Goal: Navigation & Orientation: Find specific page/section

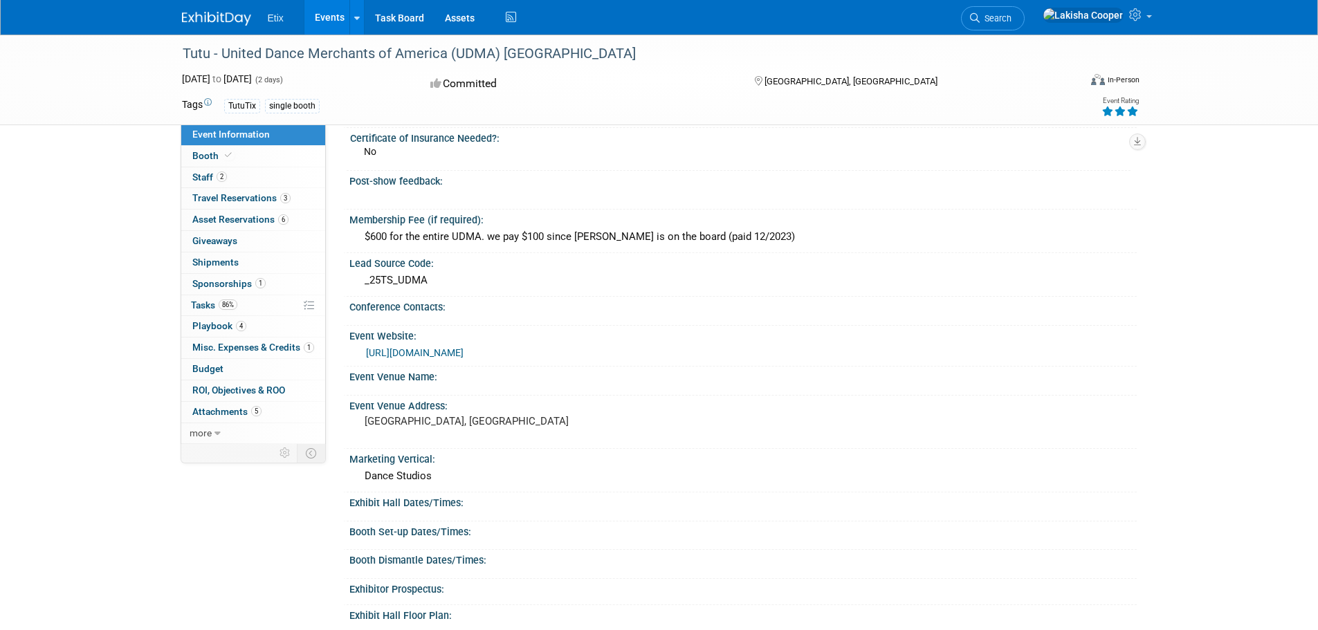
click at [319, 17] on link "Events" at bounding box center [329, 17] width 51 height 35
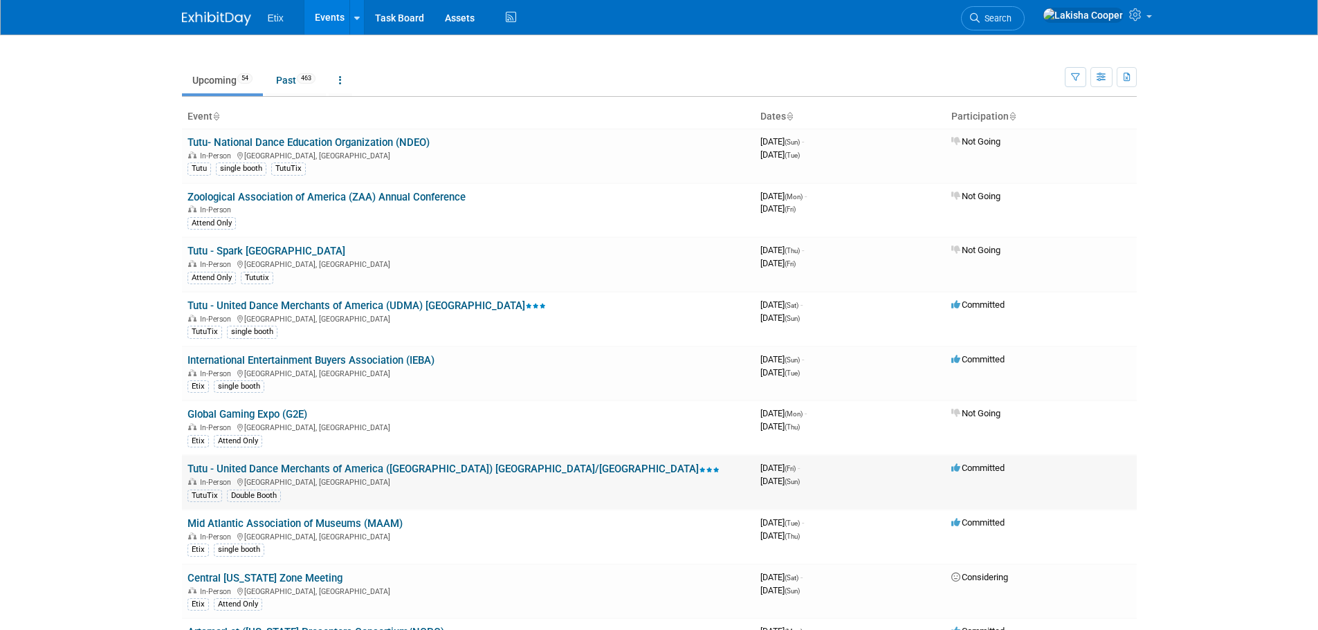
click at [371, 468] on link "Tutu - United Dance Merchants of America ([GEOGRAPHIC_DATA]) [GEOGRAPHIC_DATA]/…" at bounding box center [454, 469] width 532 height 12
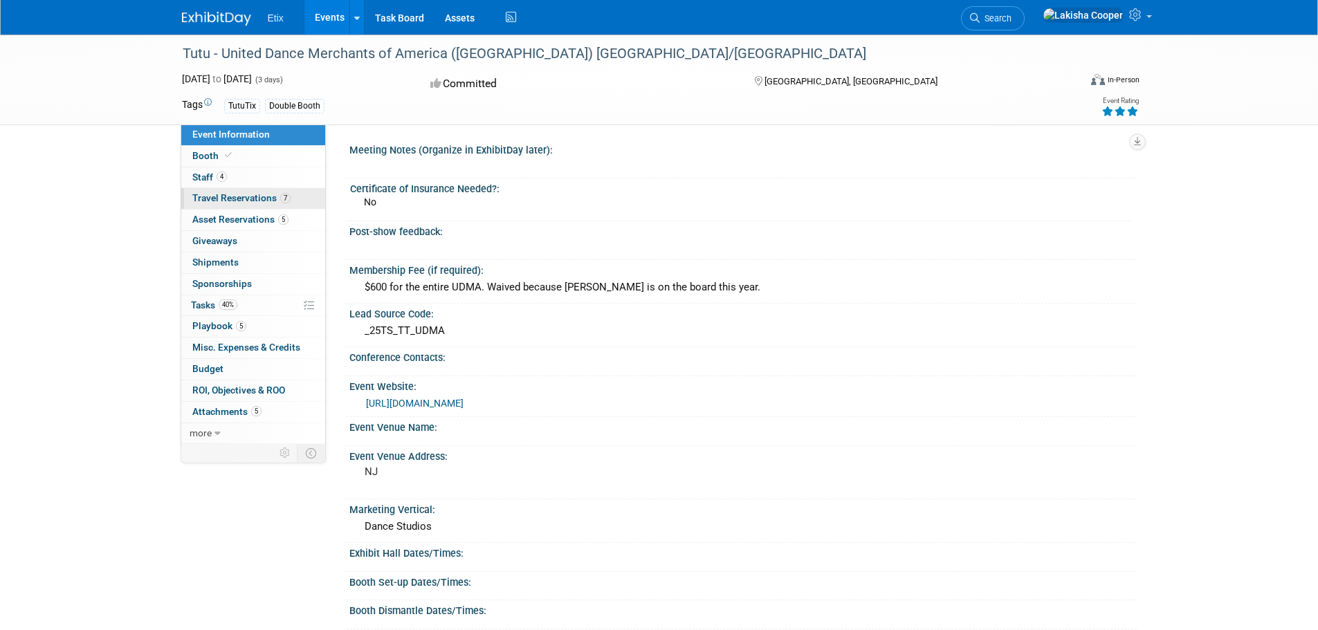
click at [225, 199] on span "Travel Reservations 7" at bounding box center [241, 197] width 98 height 11
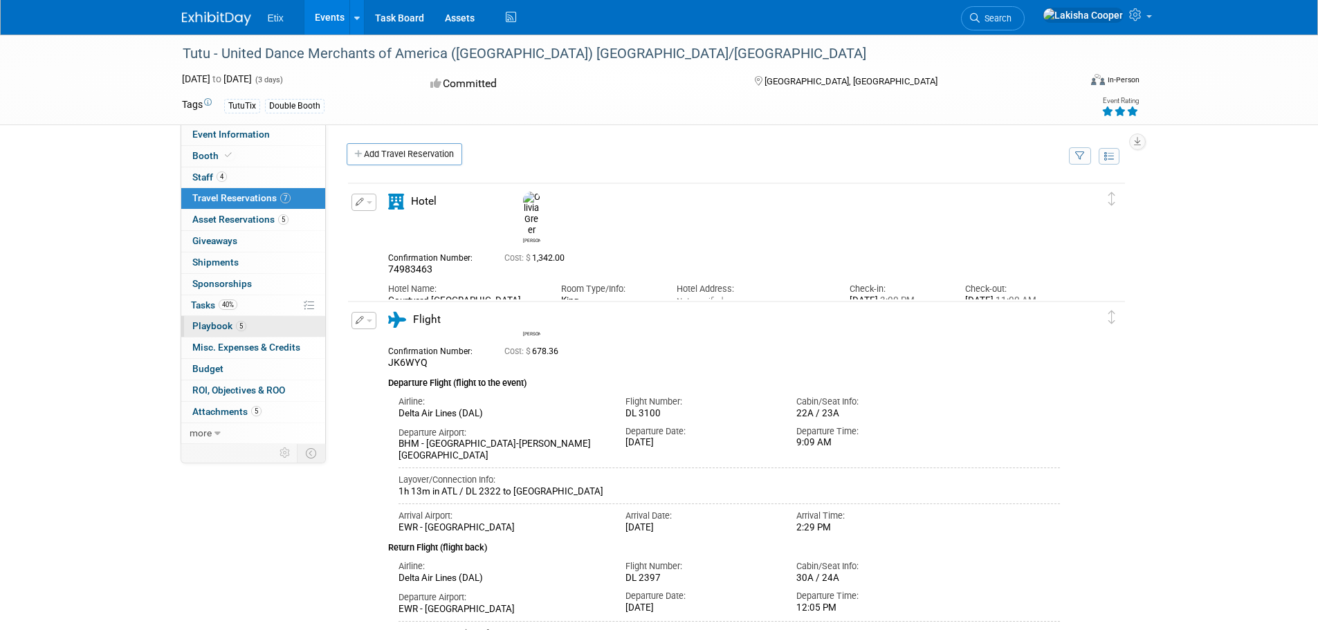
click at [199, 325] on span "Playbook 5" at bounding box center [219, 325] width 54 height 11
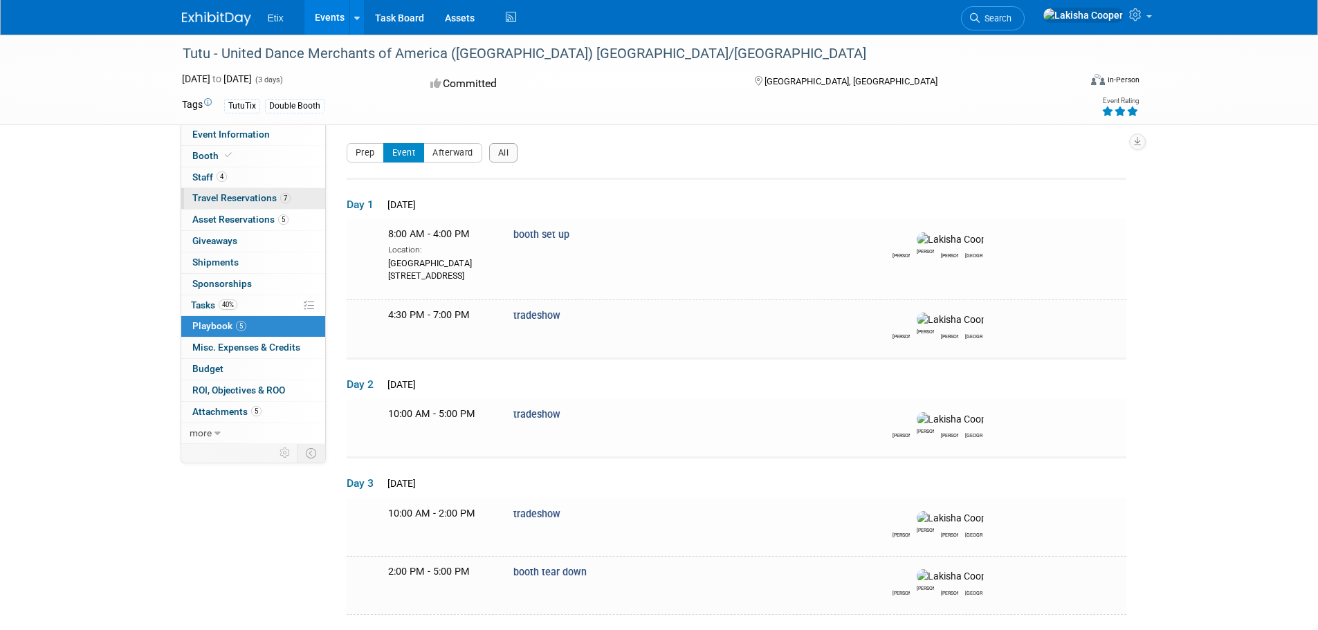
click at [232, 196] on span "Travel Reservations 7" at bounding box center [241, 197] width 98 height 11
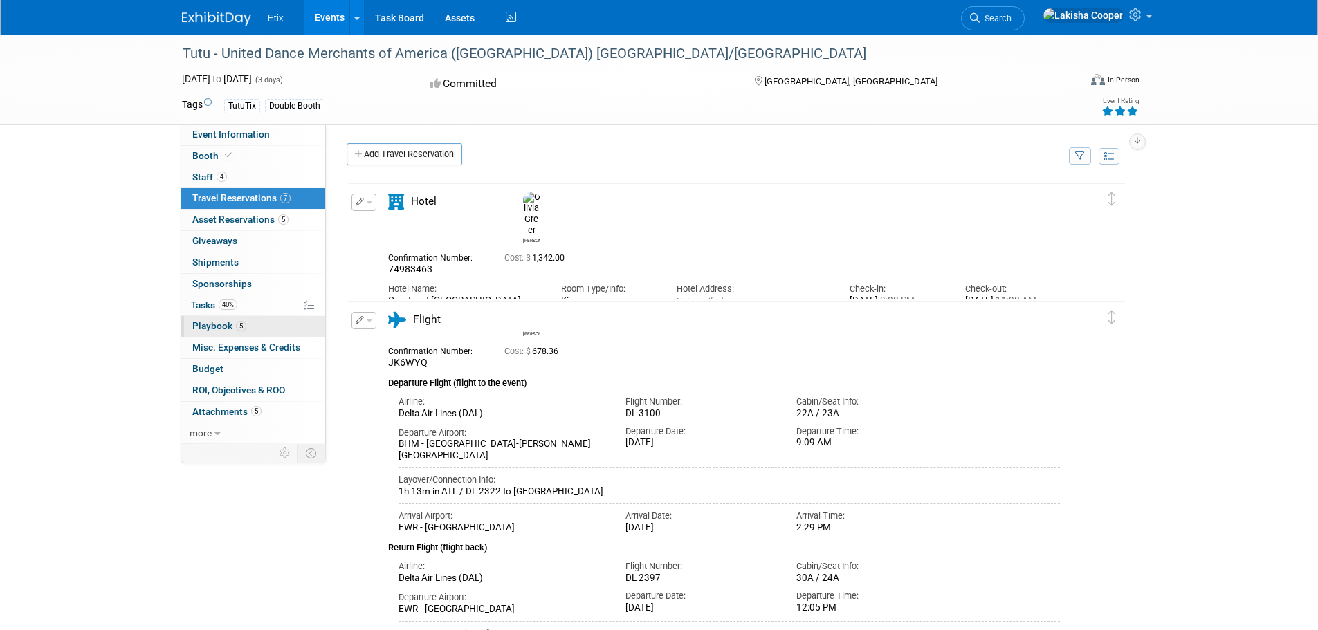
click at [223, 326] on span "Playbook 5" at bounding box center [219, 325] width 54 height 11
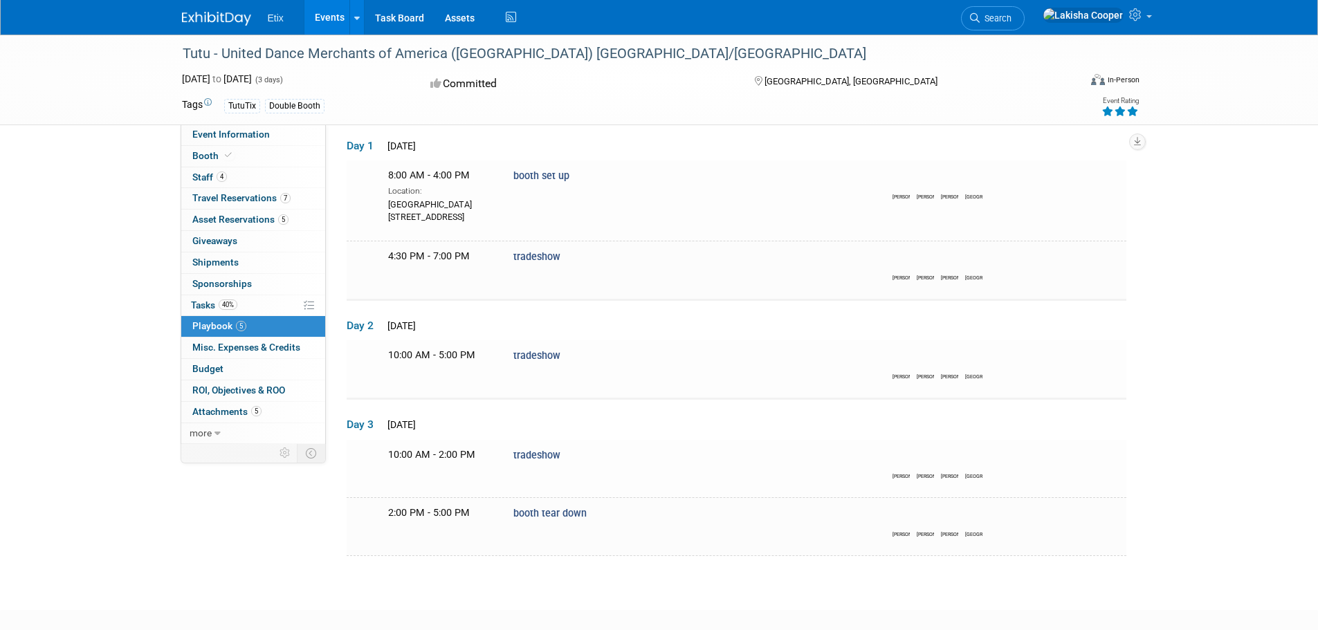
scroll to position [84, 0]
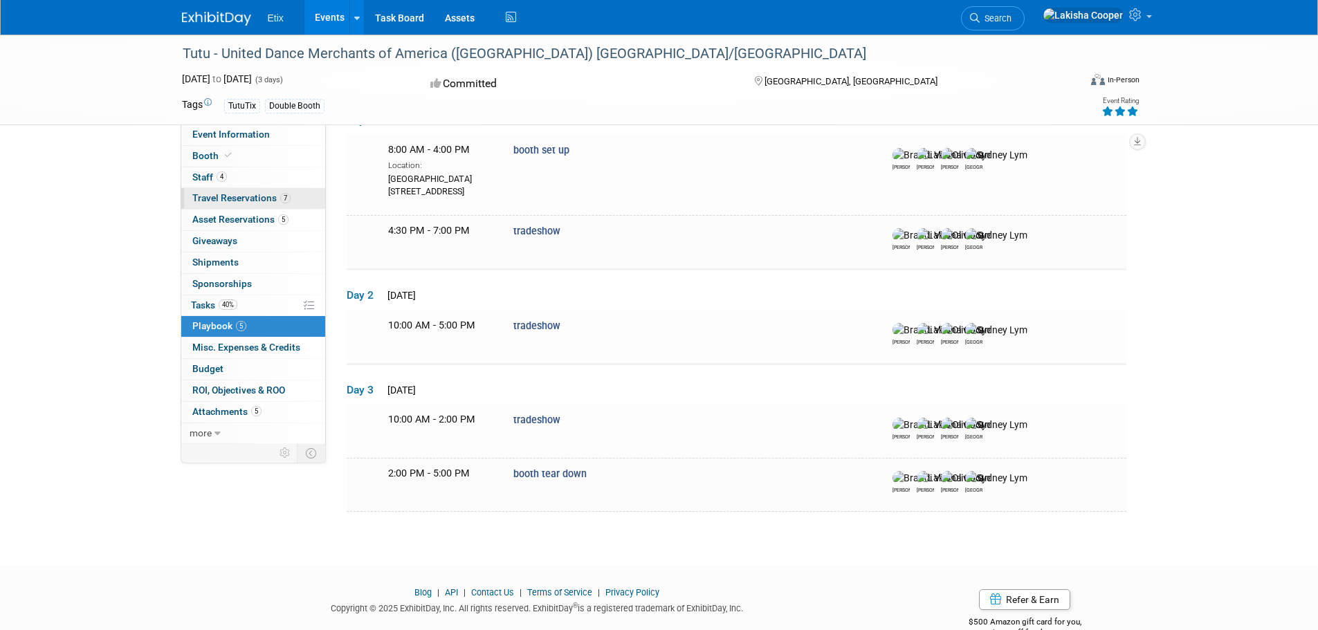
click at [246, 197] on span "Travel Reservations 7" at bounding box center [241, 197] width 98 height 11
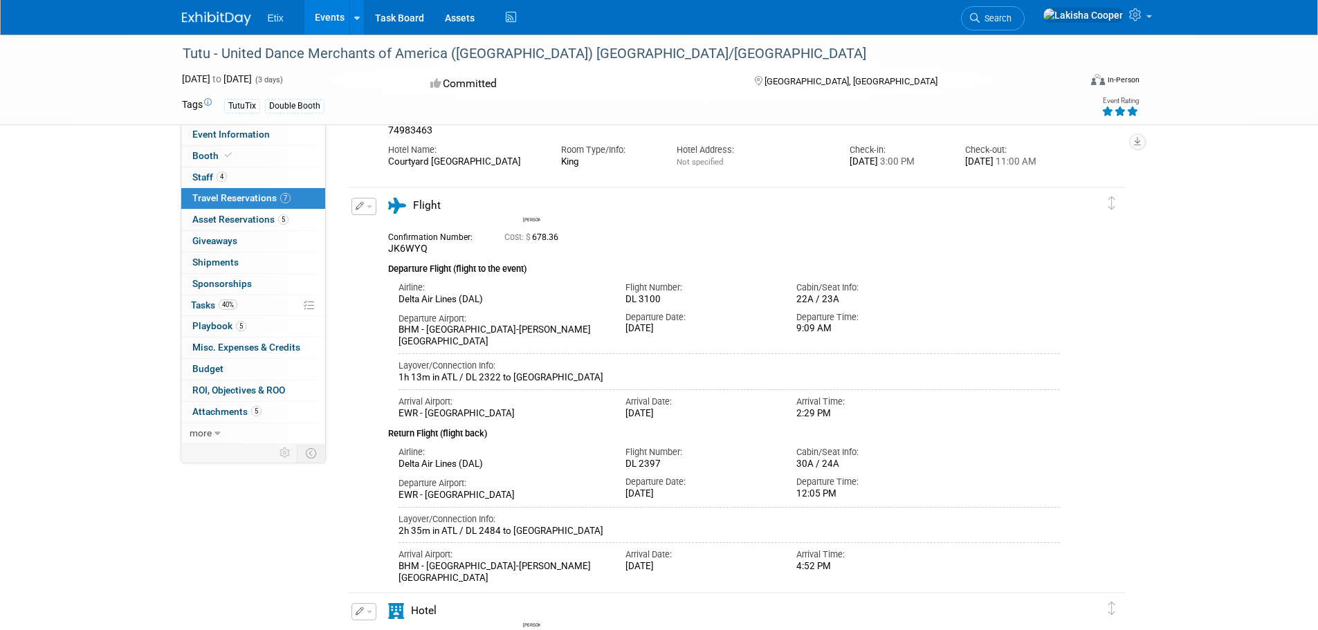
scroll to position [122, 0]
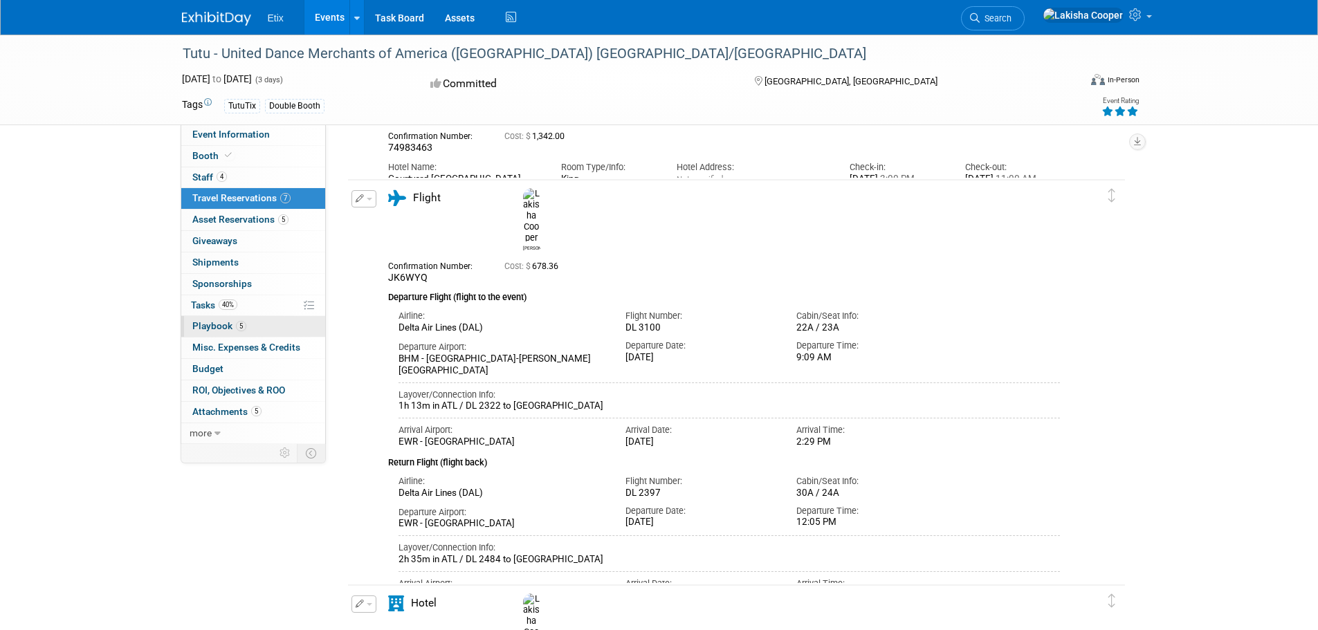
click at [226, 324] on span "Playbook 5" at bounding box center [219, 325] width 54 height 11
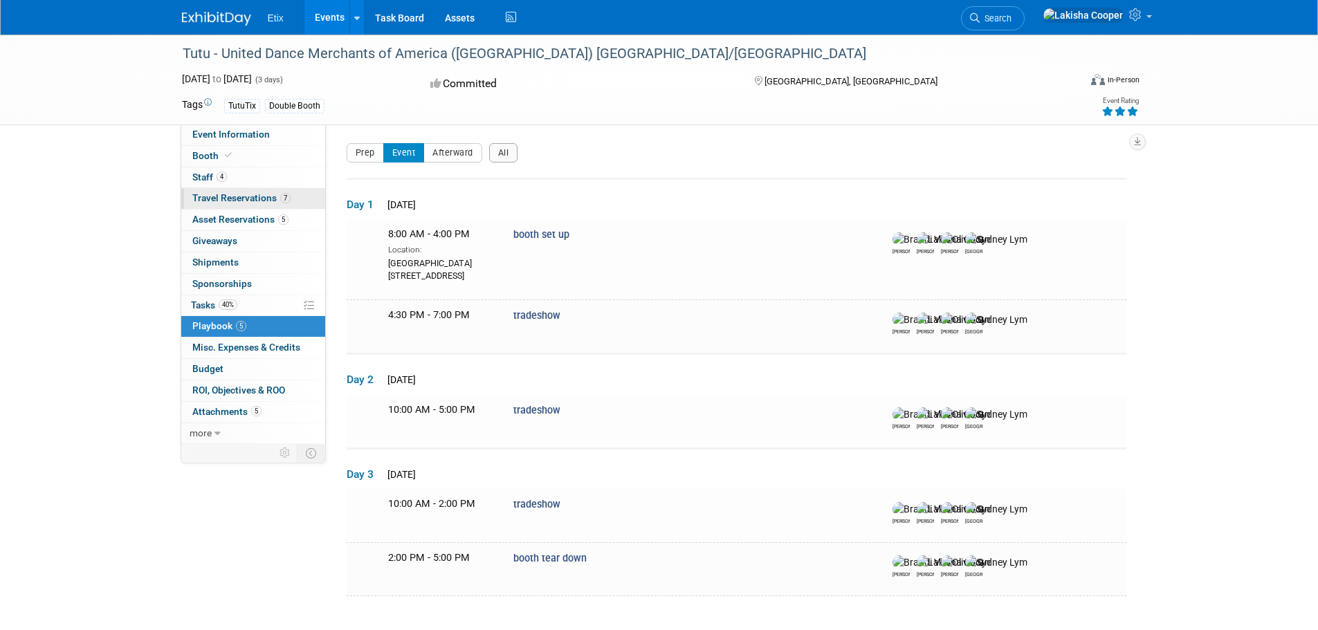
click at [215, 192] on span "Travel Reservations 7" at bounding box center [241, 197] width 98 height 11
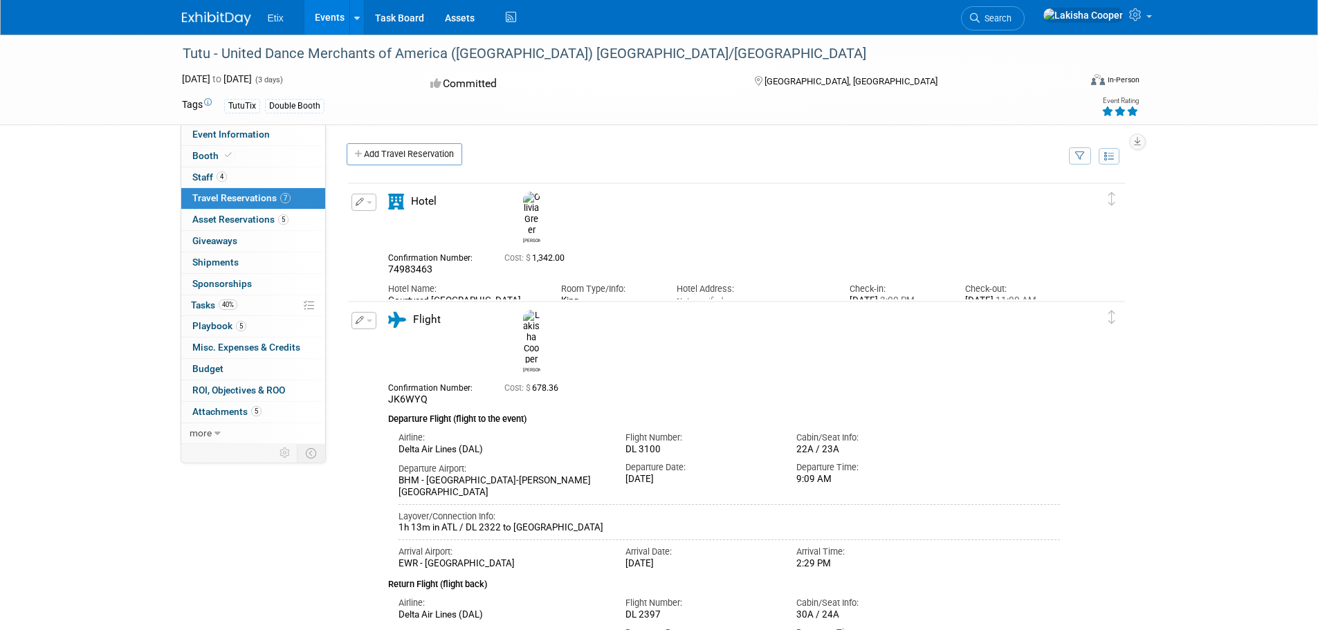
scroll to position [94, 0]
